Goal: Check status: Check status

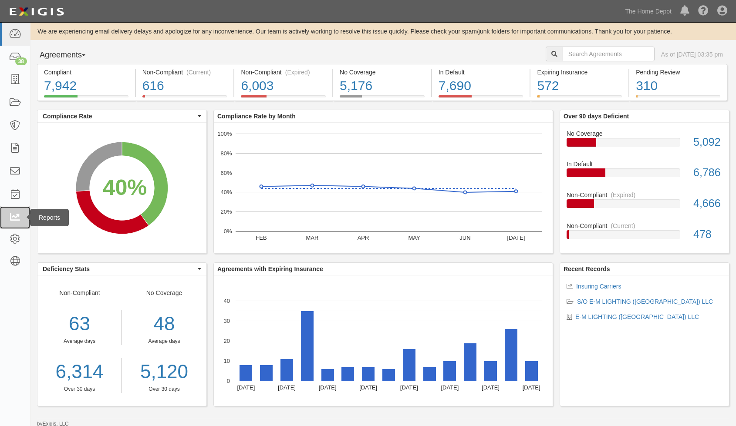
click at [8, 218] on link at bounding box center [15, 217] width 30 height 23
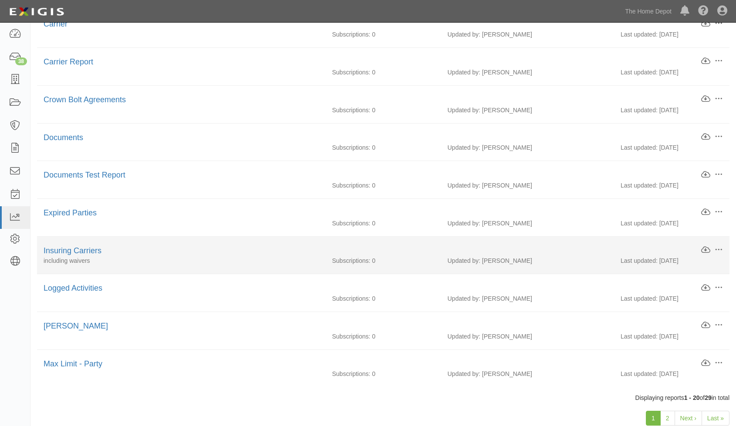
scroll to position [496, 0]
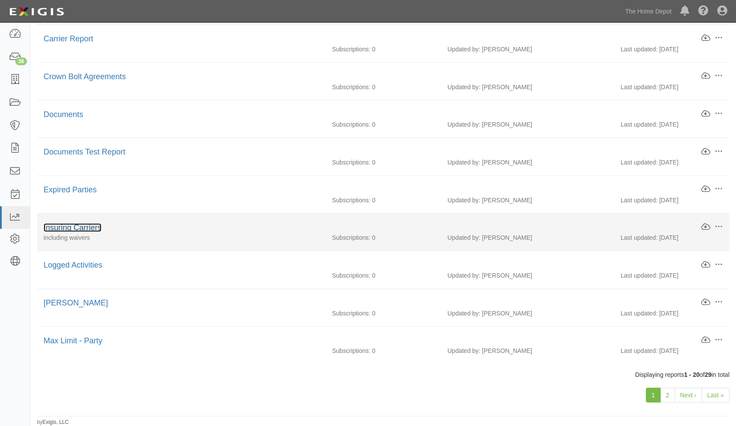
click at [81, 229] on link "Insuring Carriers" at bounding box center [73, 227] width 58 height 9
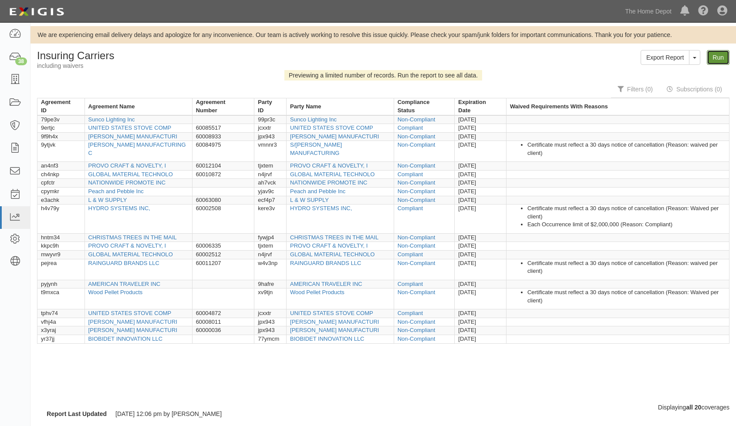
click at [716, 56] on link "Run" at bounding box center [717, 57] width 23 height 15
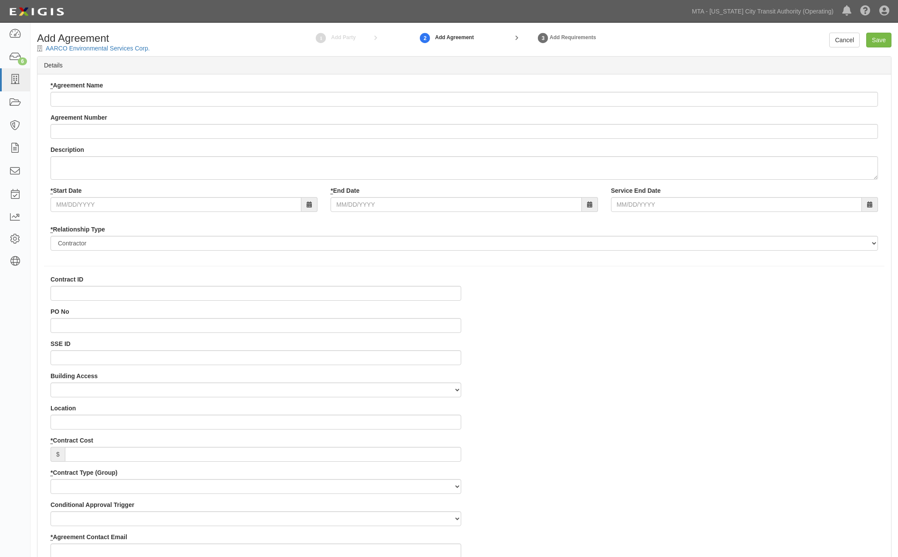
select select
